Goal: Find specific page/section: Find specific page/section

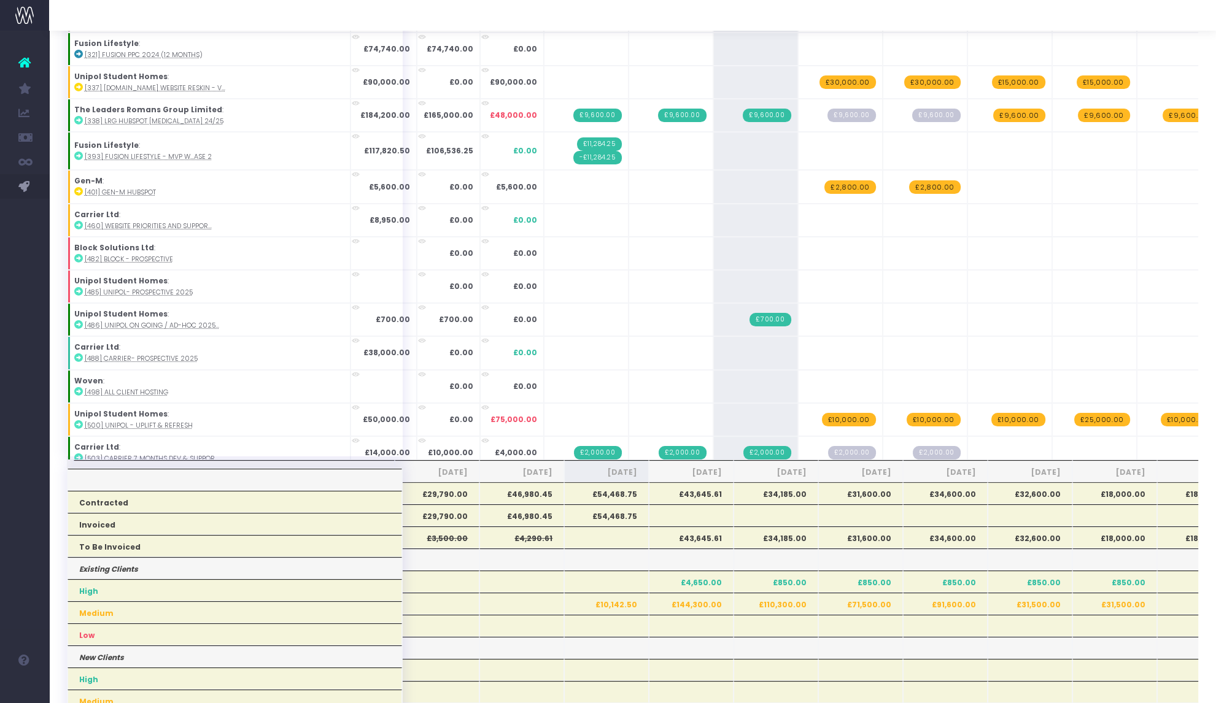
scroll to position [1436, 0]
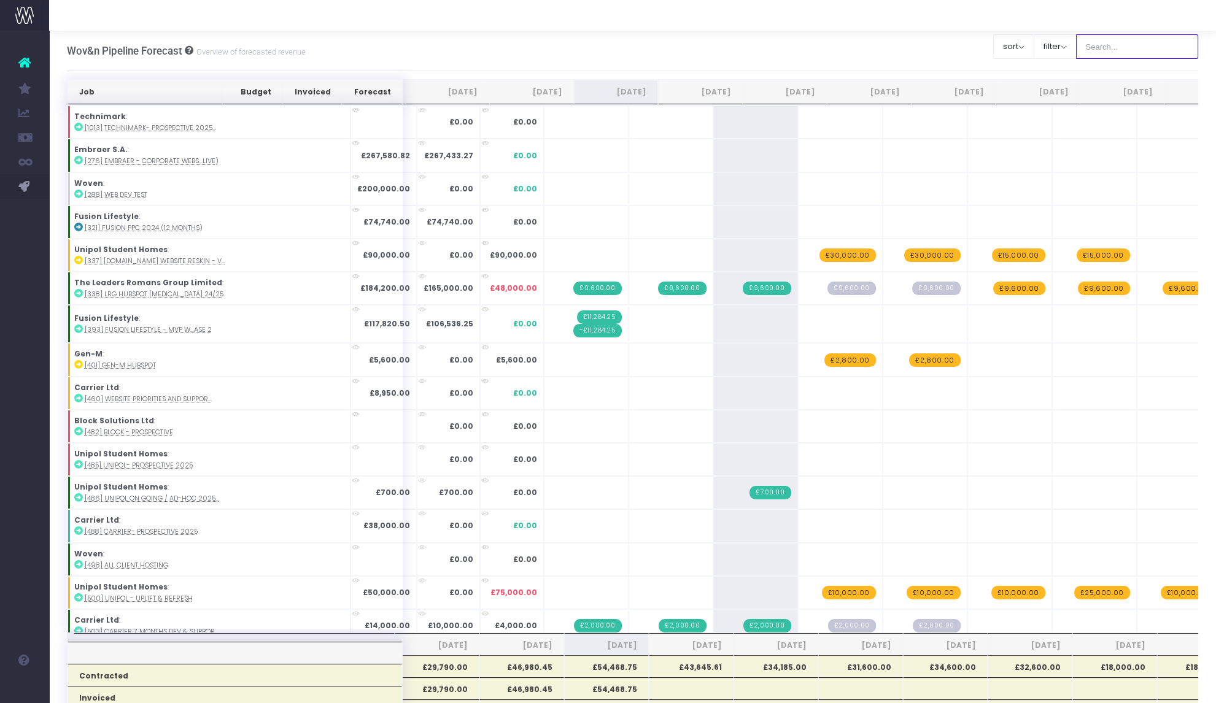
click at [1132, 37] on input "text" at bounding box center [1137, 46] width 123 height 25
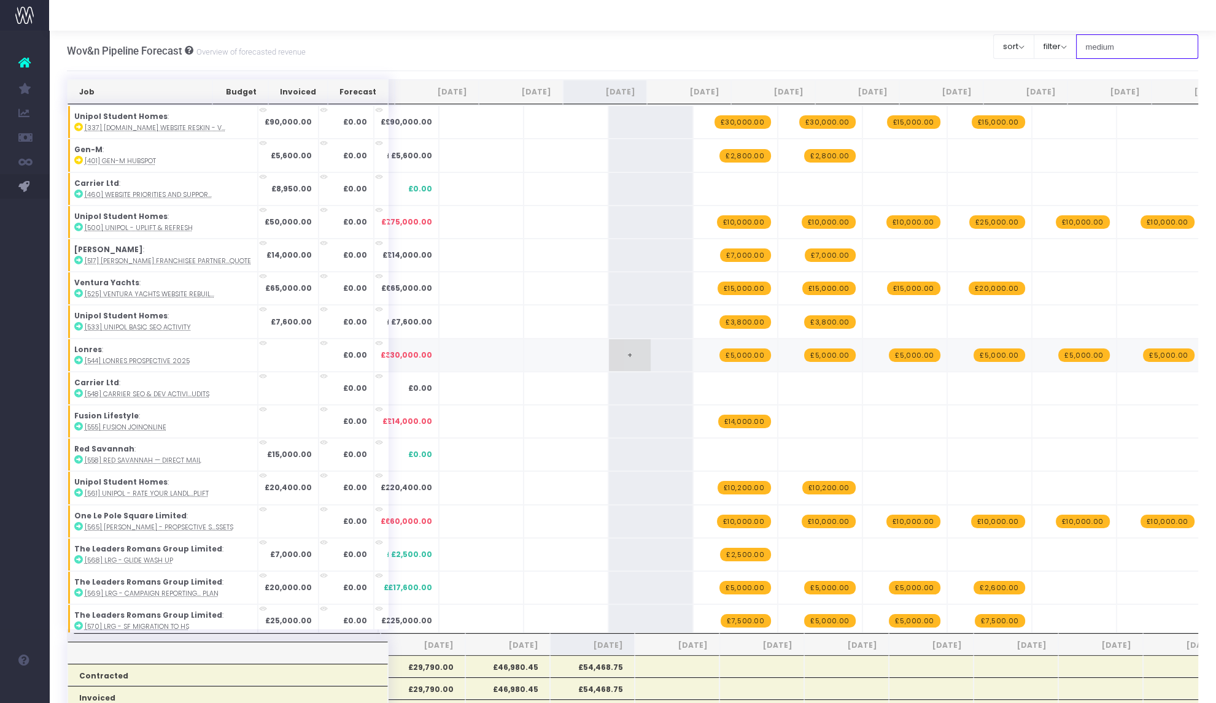
scroll to position [157, 0]
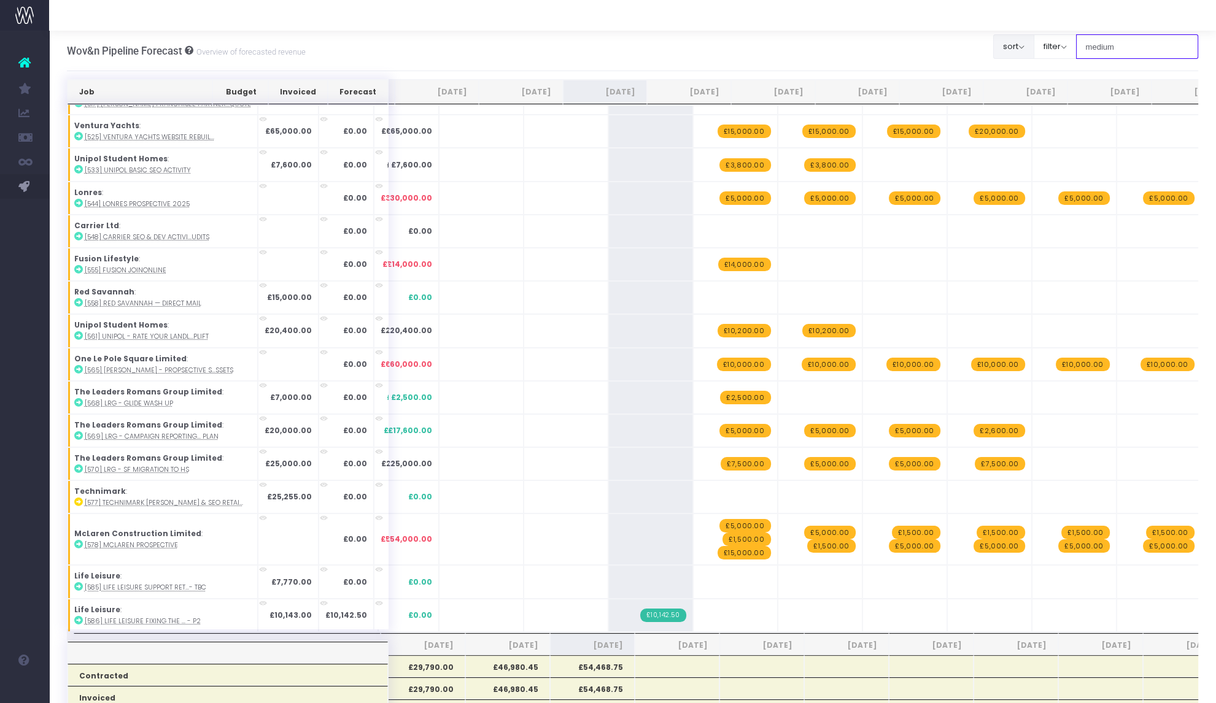
drag, startPoint x: 1132, startPoint y: 44, endPoint x: 1022, endPoint y: 46, distance: 110.5
click at [1022, 46] on div "Clear Filters sort Sort by Job Name Desc Sort by Client Name Asc filter By Acco…" at bounding box center [1096, 46] width 206 height 31
type input "life"
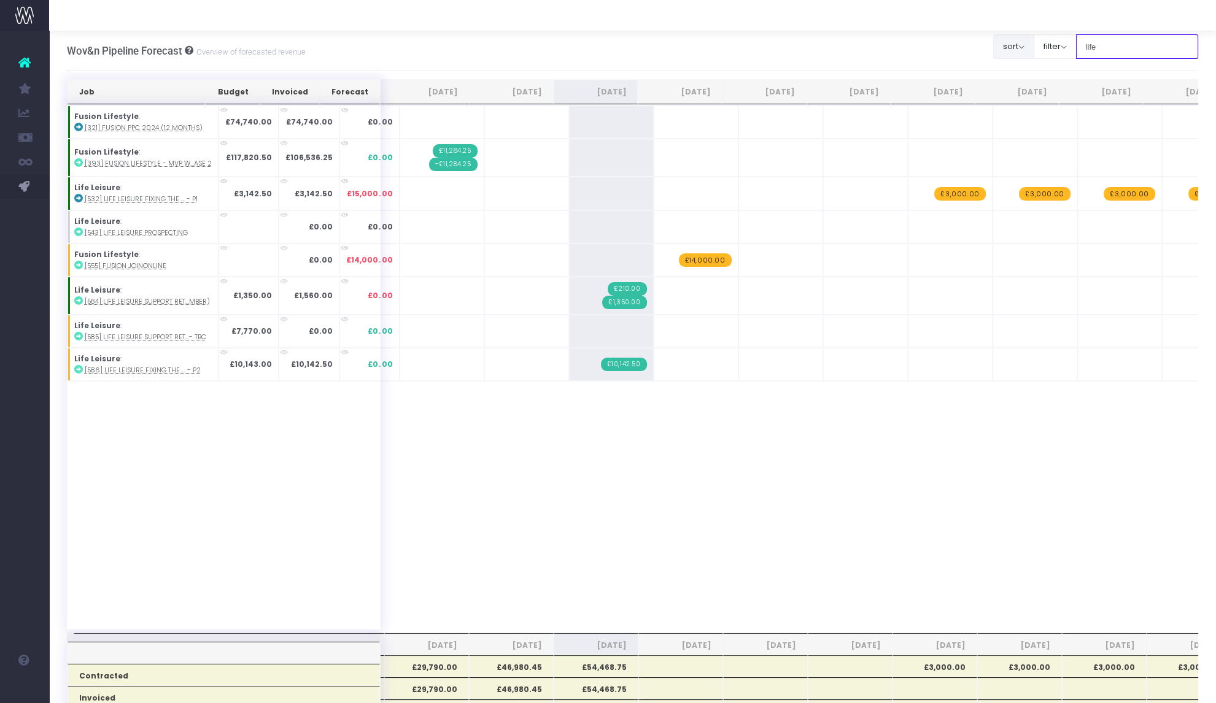
scroll to position [0, 0]
click at [74, 366] on icon at bounding box center [78, 369] width 9 height 9
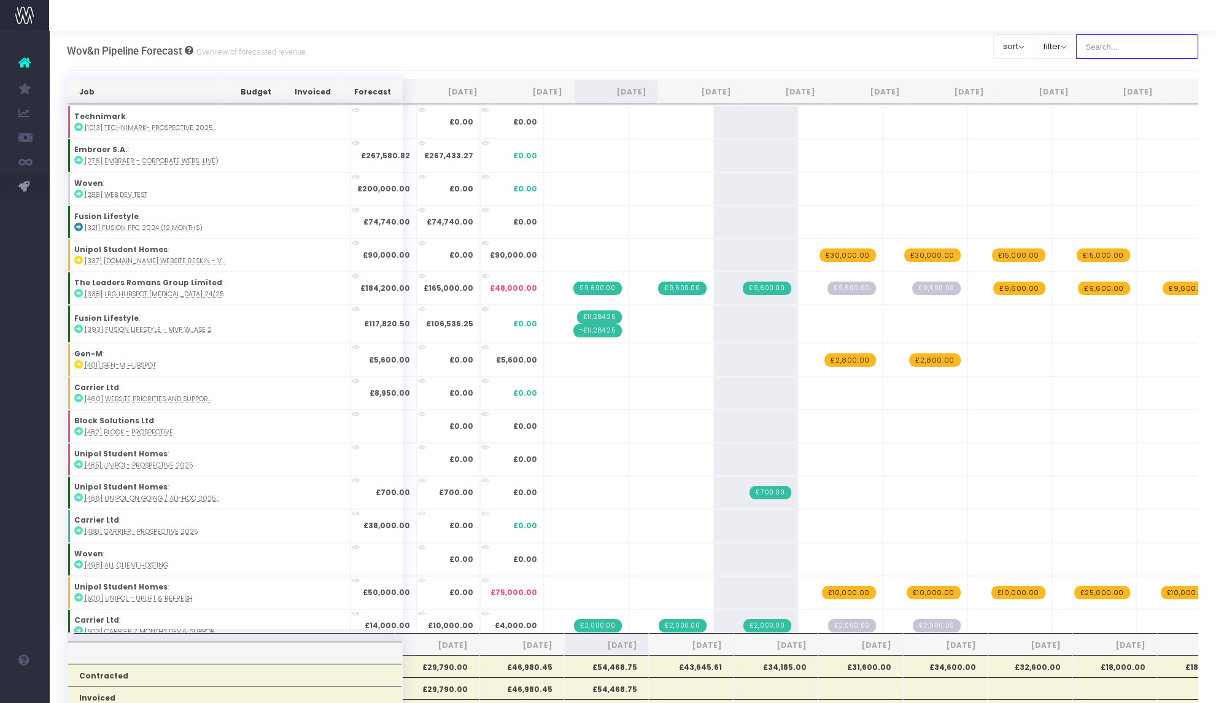
click at [1098, 50] on input "text" at bounding box center [1137, 46] width 123 height 25
type input "unclass"
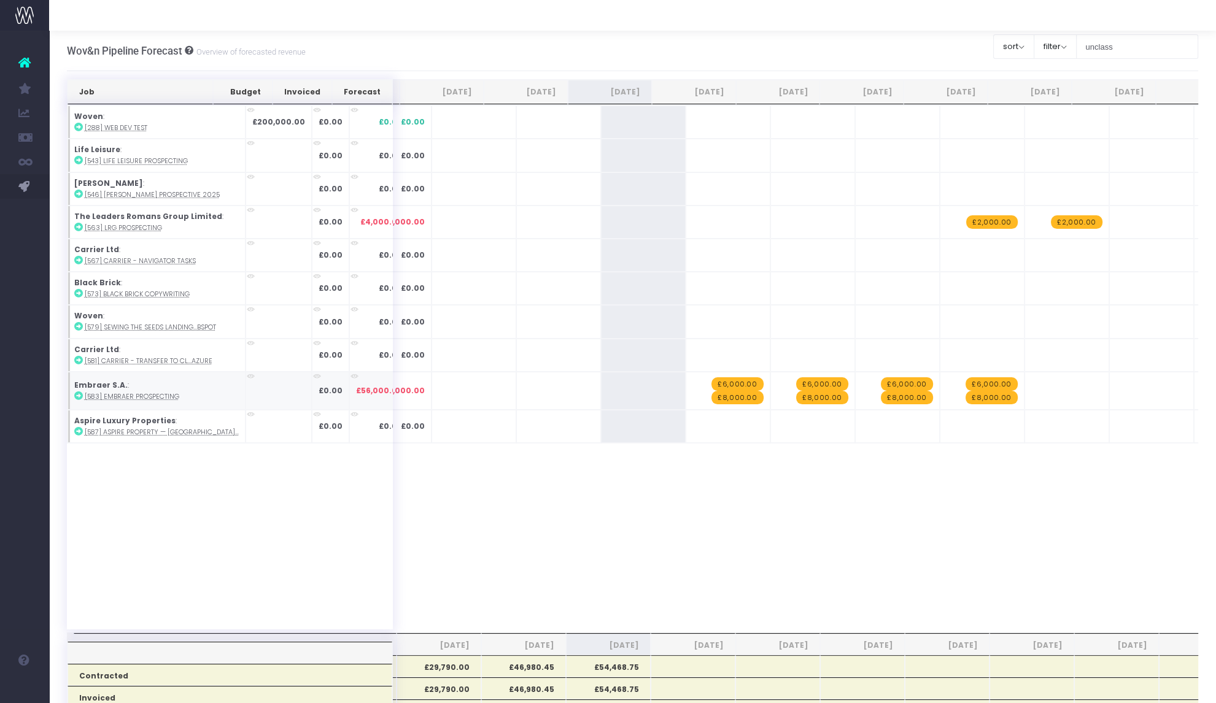
click at [99, 395] on abbr "[583] embraer prospecting" at bounding box center [132, 396] width 94 height 9
